Goal: Information Seeking & Learning: Learn about a topic

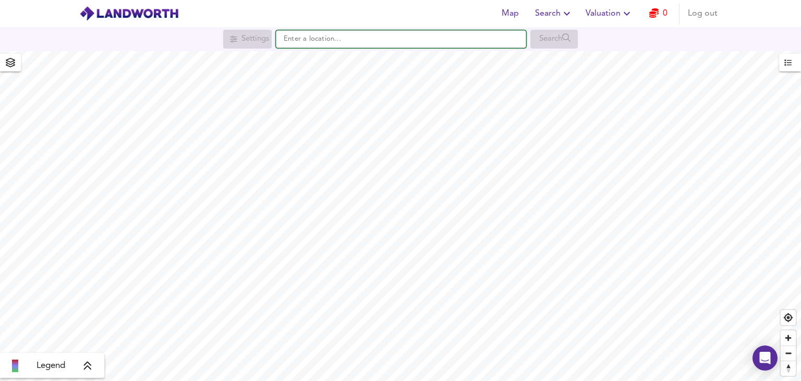
click at [363, 43] on input "text" at bounding box center [401, 39] width 250 height 18
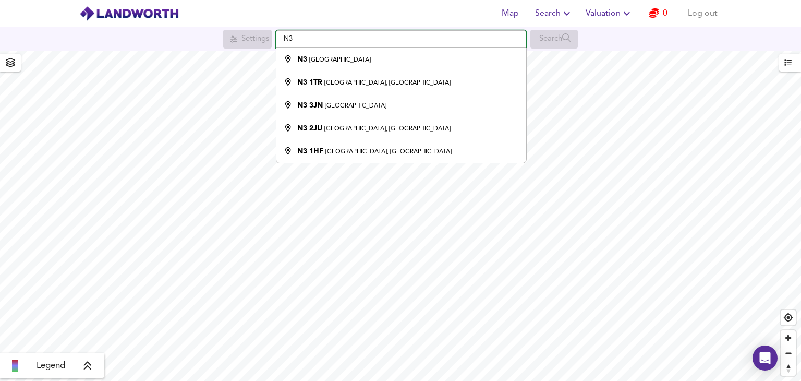
click at [340, 46] on input "N3" at bounding box center [401, 39] width 250 height 18
paste input "N3 3NG"
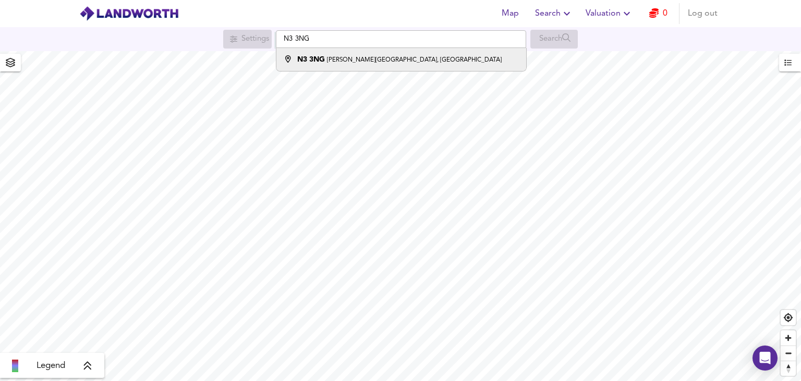
click at [348, 61] on small "[PERSON_NAME][GEOGRAPHIC_DATA], [GEOGRAPHIC_DATA]" at bounding box center [414, 60] width 175 height 6
type input "[PERSON_NAME][STREET_ADDRESS]"
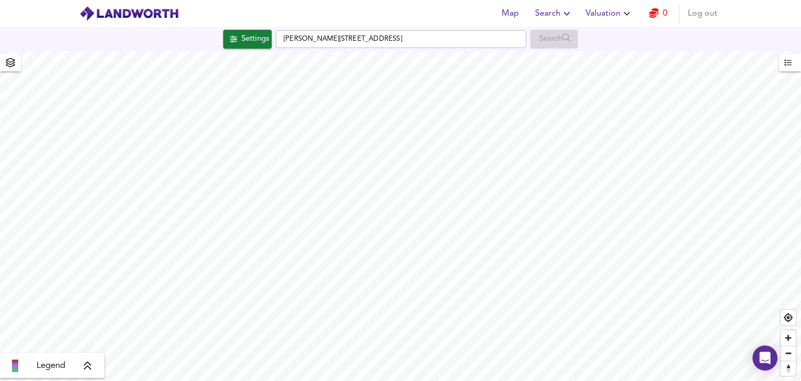
checkbox input "false"
checkbox input "true"
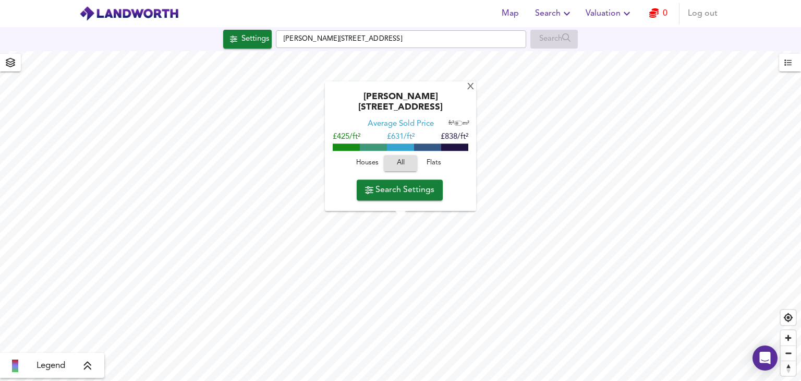
click at [362, 165] on span "Houses" at bounding box center [367, 164] width 28 height 12
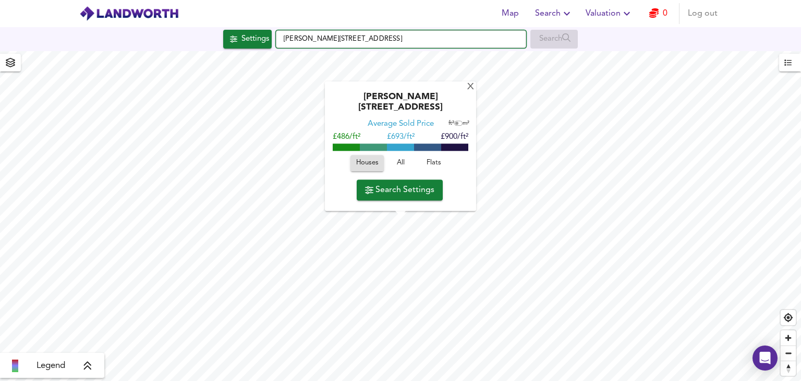
drag, startPoint x: 410, startPoint y: 36, endPoint x: 375, endPoint y: 38, distance: 35.0
click at [375, 38] on input "[PERSON_NAME][STREET_ADDRESS]" at bounding box center [401, 39] width 250 height 18
